Goal: Find specific page/section: Find specific page/section

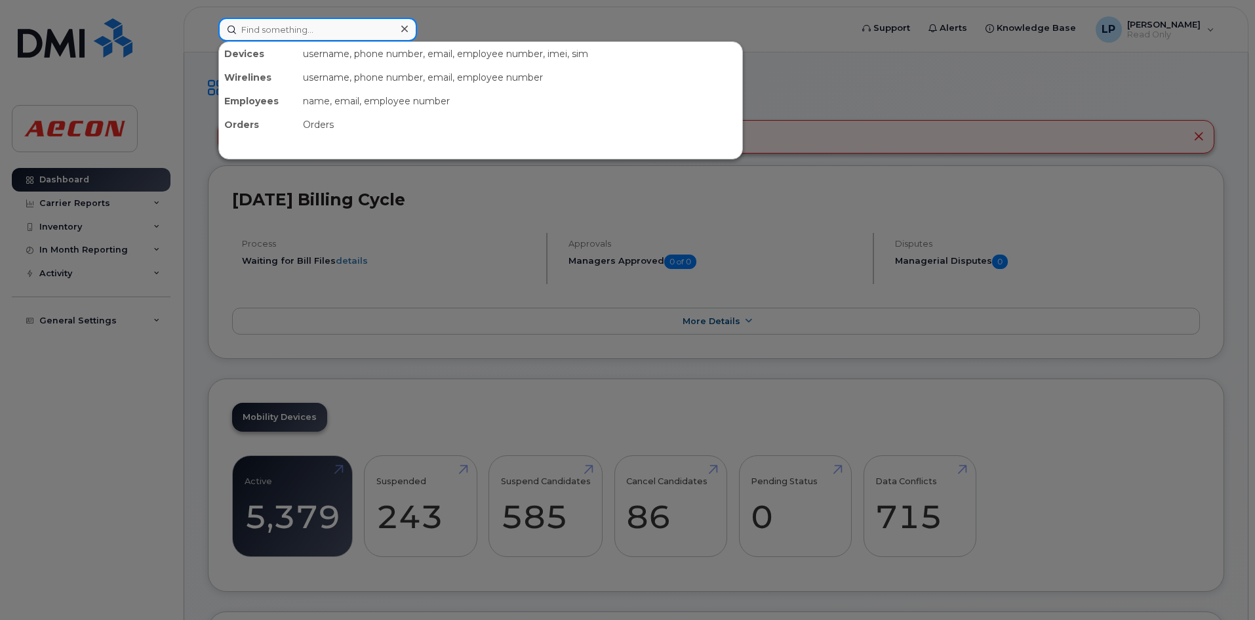
click at [281, 35] on input at bounding box center [317, 30] width 199 height 24
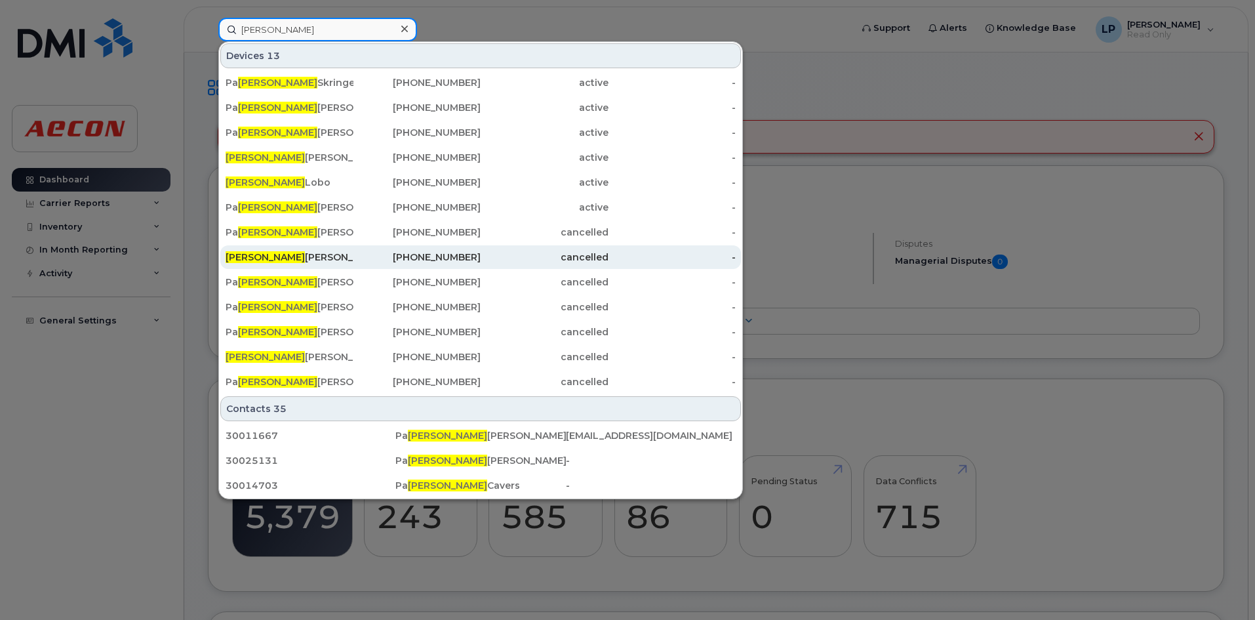
type input "[PERSON_NAME]"
click at [304, 252] on div "[PERSON_NAME]" at bounding box center [290, 257] width 128 height 13
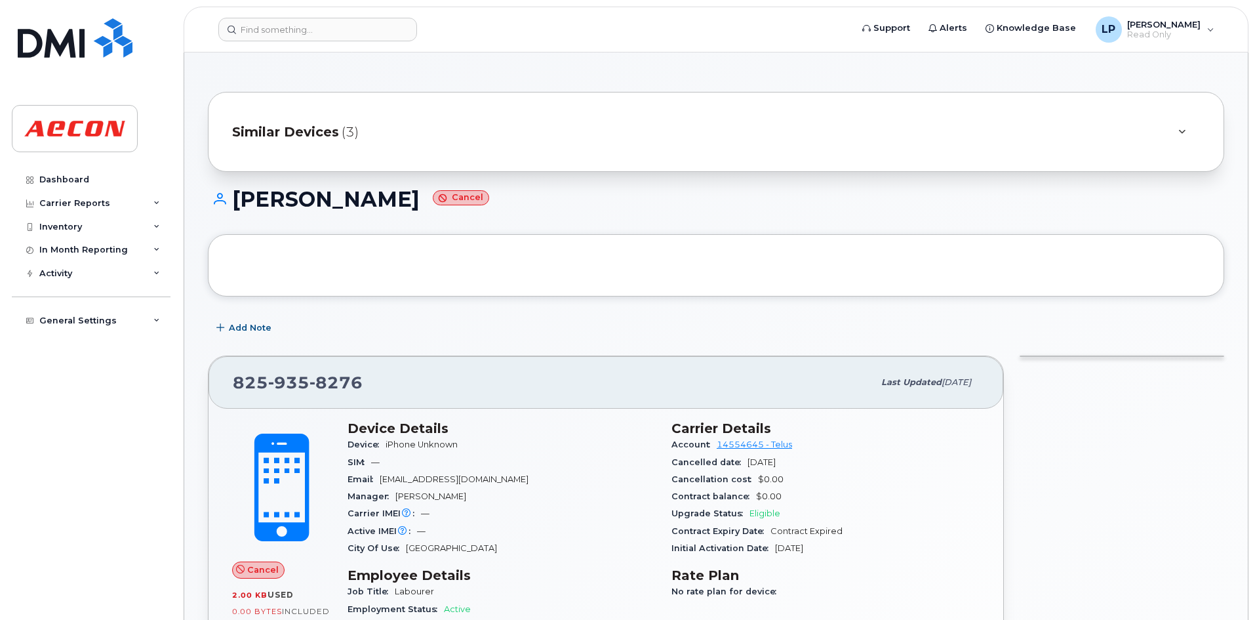
click at [701, 125] on div "Similar Devices (3)" at bounding box center [697, 131] width 931 height 31
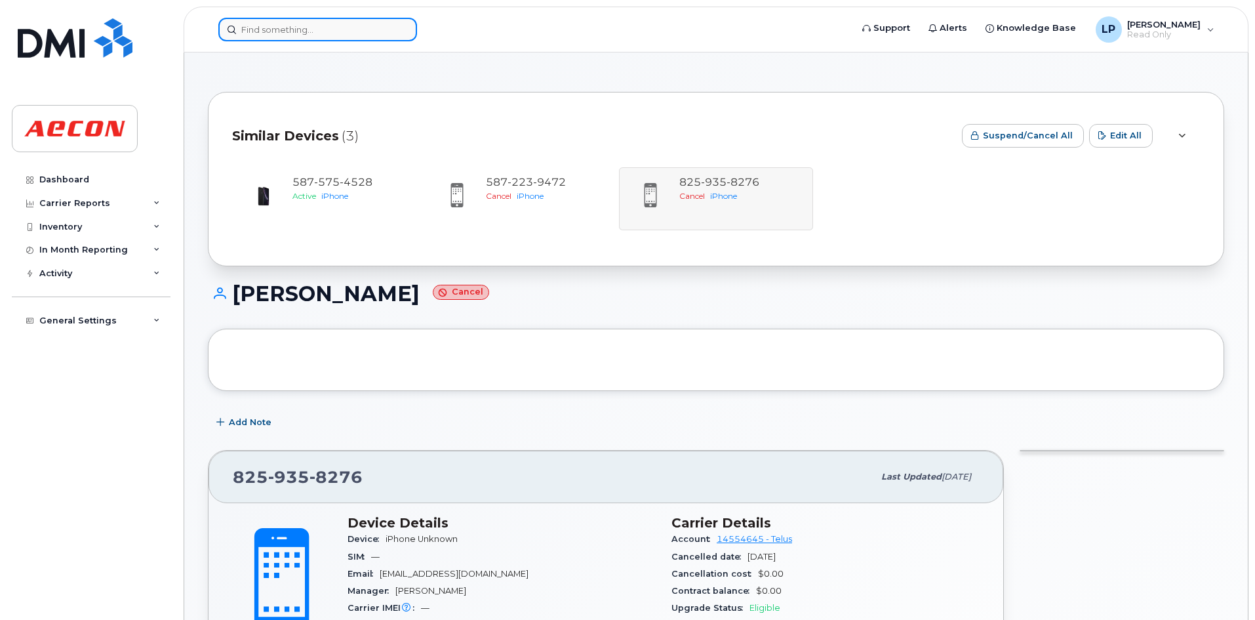
click at [264, 30] on input at bounding box center [317, 30] width 199 height 24
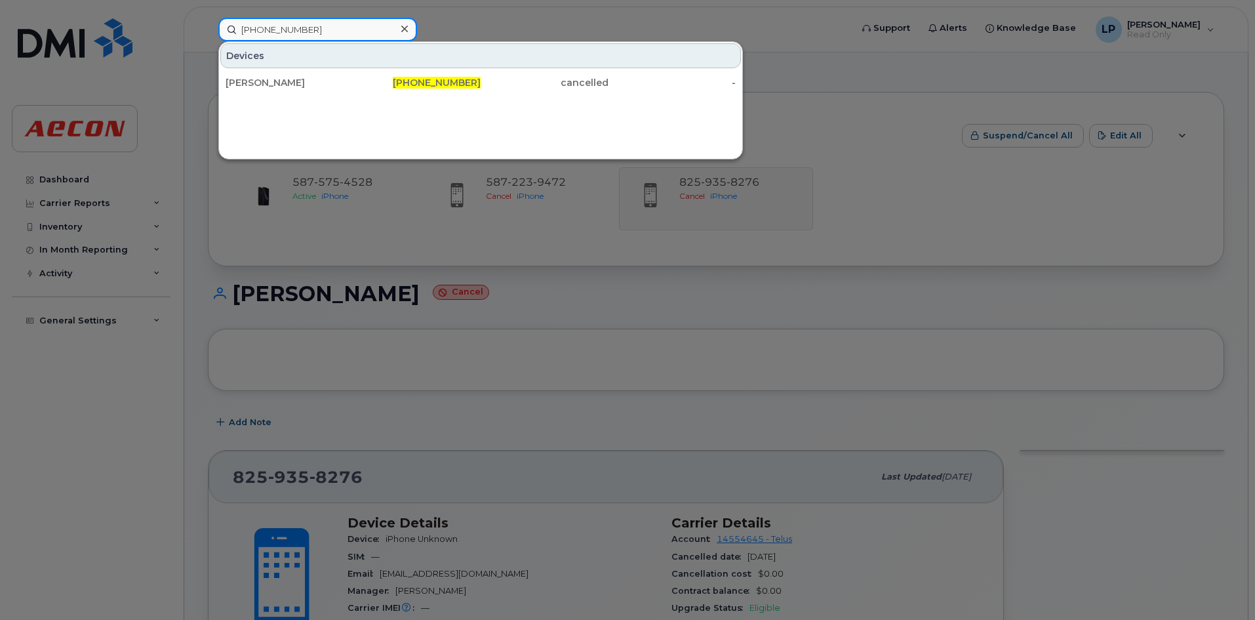
type input "[PHONE_NUMBER]"
